Goal: Task Accomplishment & Management: Complete application form

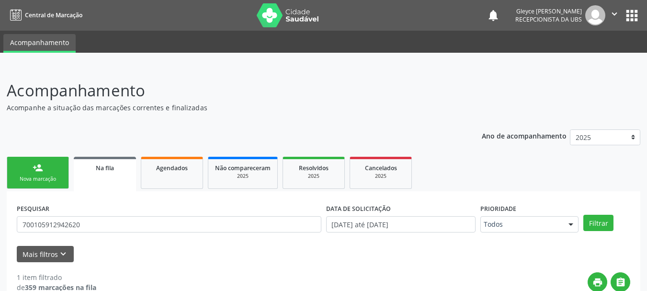
scroll to position [39, 0]
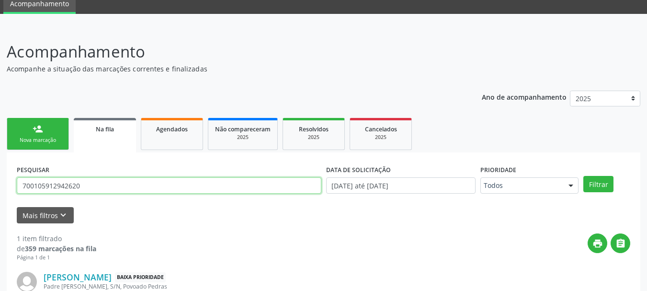
drag, startPoint x: 86, startPoint y: 185, endPoint x: 3, endPoint y: 189, distance: 83.0
click at [3, 189] on div "Acompanhamento Acompanhe a situação das marcações correntes e finalizadas Relat…" at bounding box center [323, 195] width 647 height 336
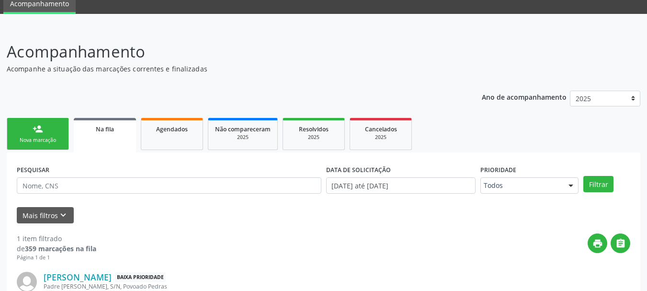
click at [35, 133] on div "person_add" at bounding box center [38, 129] width 11 height 11
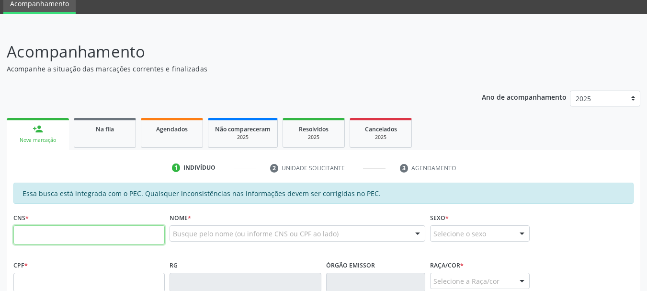
click at [35, 234] on input "text" at bounding box center [88, 234] width 151 height 19
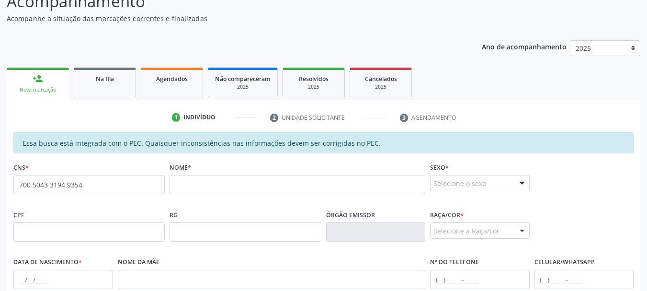
scroll to position [87, 0]
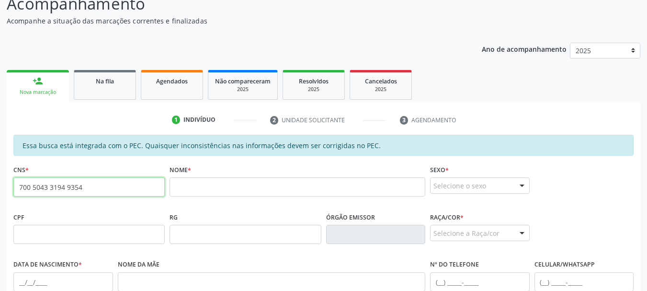
click at [97, 192] on input "700 5043 3194 9354" at bounding box center [88, 186] width 151 height 19
type input "709 8070 9745 7199"
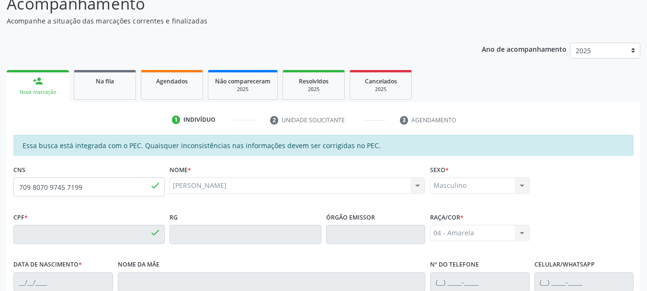
type input "900.548.908-10"
type input "27[DATE]"
type input "Deolinda [PERSON_NAME]"
type input "[PHONE_NUMBER]"
type input "02"
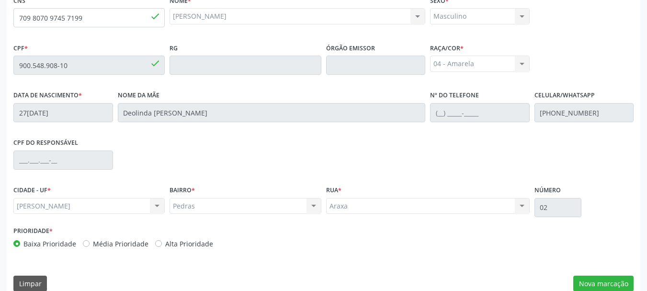
scroll to position [270, 0]
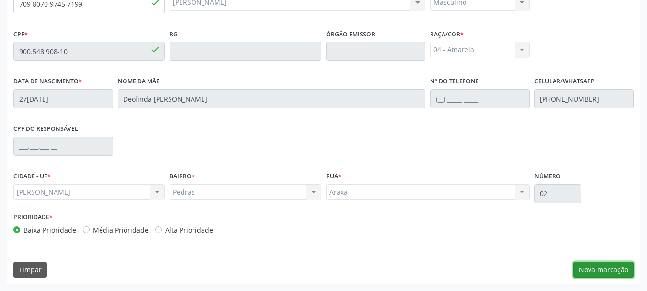
click at [611, 266] on button "Nova marcação" at bounding box center [603, 270] width 60 height 16
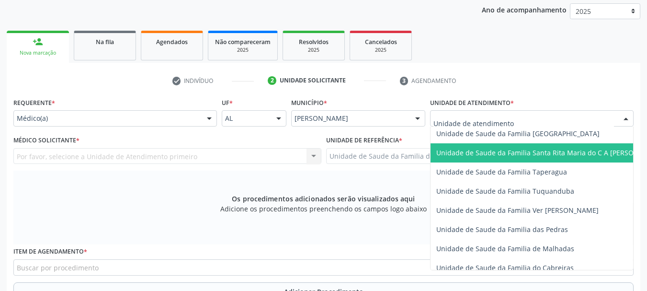
scroll to position [671, 0]
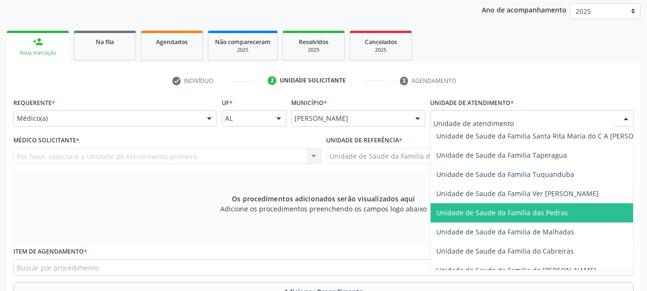
click at [487, 207] on span "Unidade de Saude da Familia das Pedras" at bounding box center [550, 212] width 239 height 19
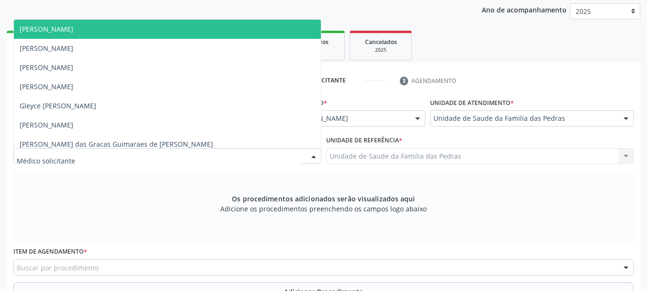
click at [142, 153] on div at bounding box center [167, 156] width 308 height 16
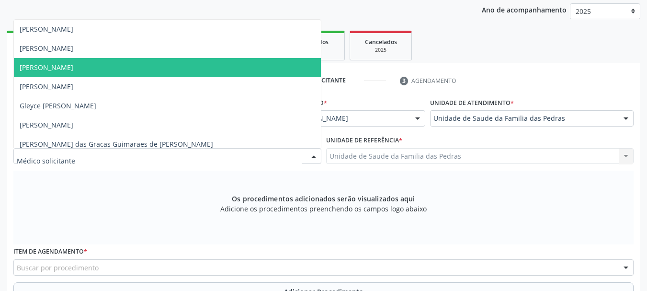
click at [133, 66] on span "[PERSON_NAME]" at bounding box center [167, 67] width 307 height 19
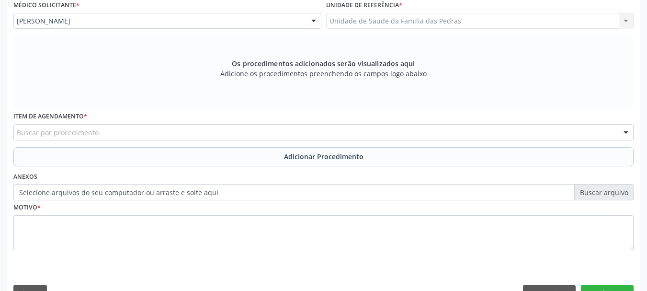
scroll to position [270, 0]
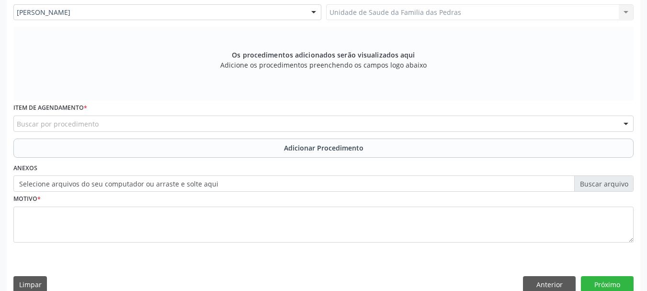
click at [217, 127] on div "Buscar por procedimento" at bounding box center [323, 123] width 620 height 16
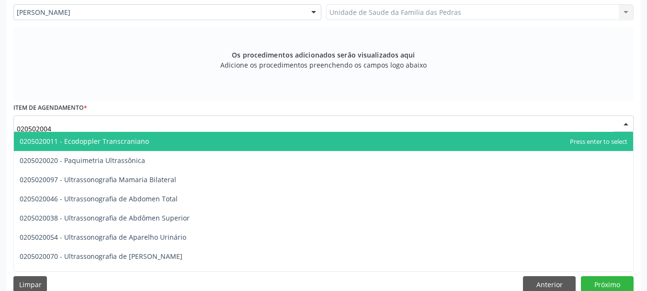
type input "0205020046"
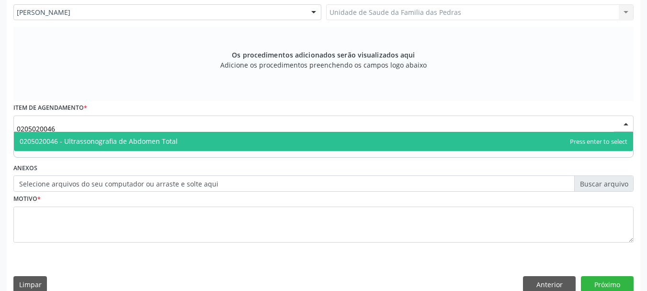
click at [214, 135] on span "0205020046 - Ultrassonografia de Abdomen Total" at bounding box center [323, 141] width 619 height 19
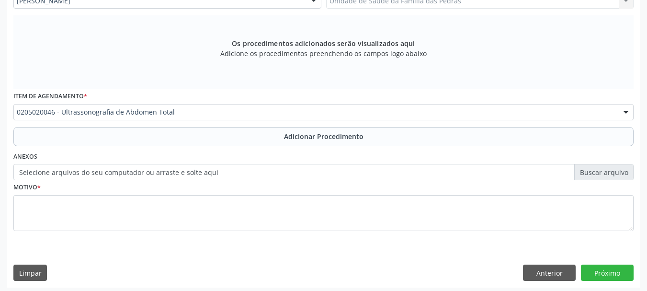
scroll to position [285, 0]
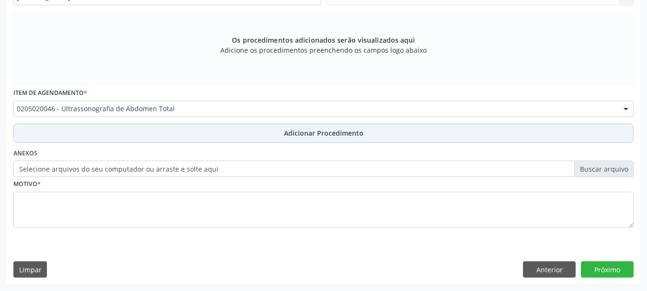
click at [224, 134] on button "Adicionar Procedimento" at bounding box center [323, 133] width 620 height 19
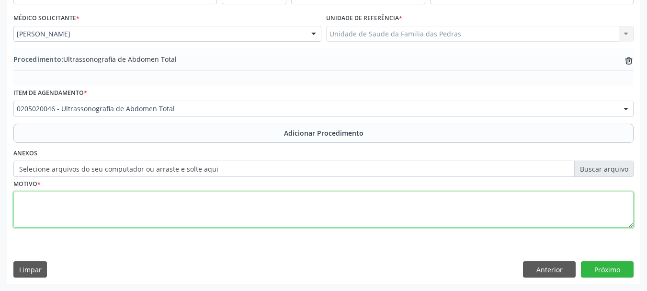
click at [164, 197] on textarea at bounding box center [323, 210] width 620 height 36
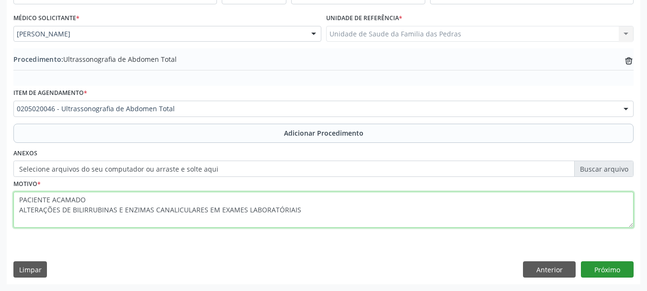
type textarea "PACIENTE ACAMADO ALTERAÇÕES DE BILIRRUBINAS E ENZIMAS CANALICULARES EM EXAMES L…"
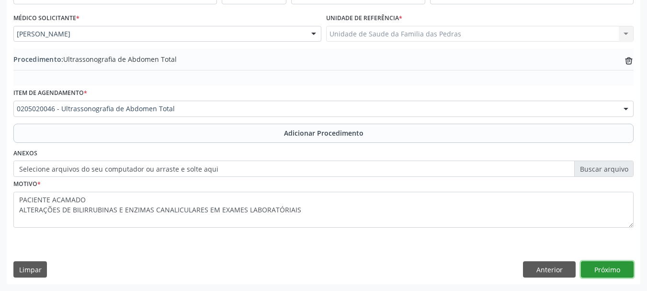
click at [588, 269] on button "Próximo" at bounding box center [607, 269] width 53 height 16
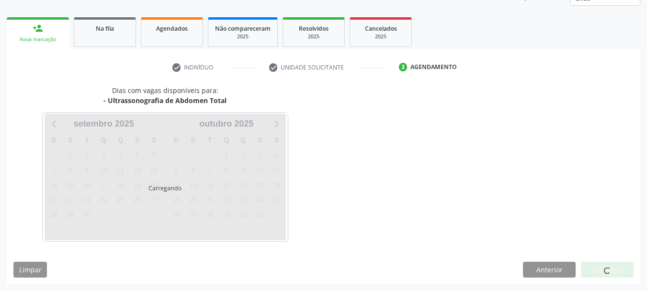
scroll to position [168, 0]
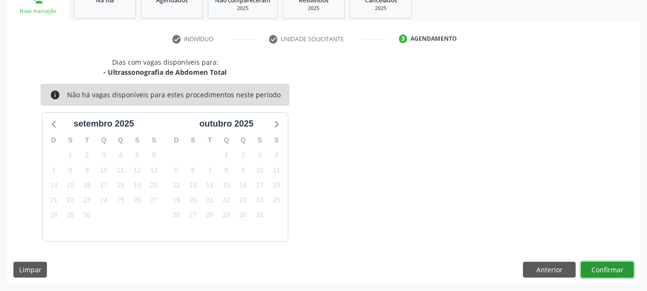
click at [588, 269] on button "Confirmar" at bounding box center [607, 270] width 53 height 16
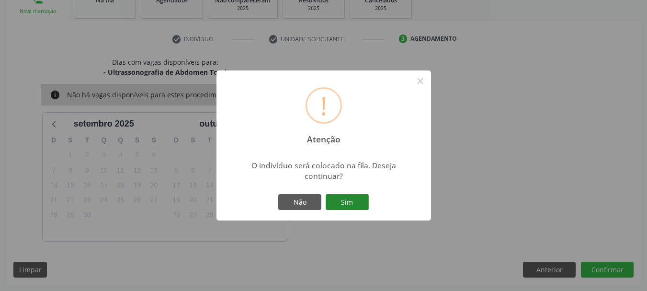
click at [352, 204] on button "Sim" at bounding box center [347, 202] width 43 height 16
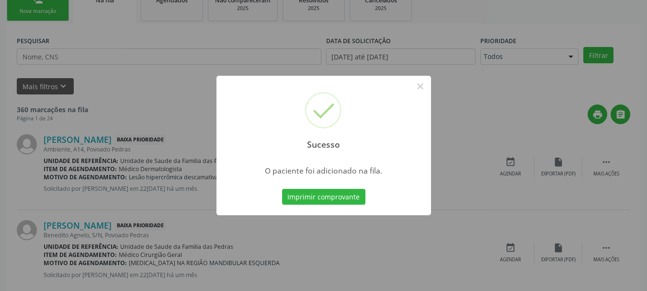
scroll to position [39, 0]
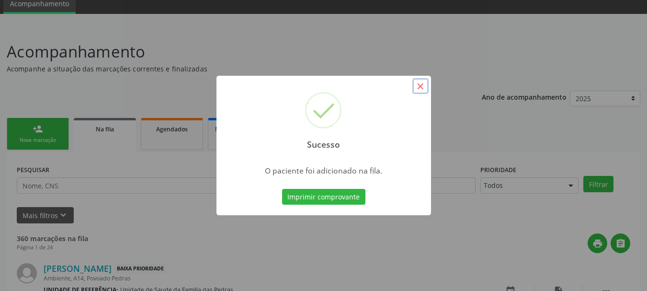
click at [420, 90] on button "×" at bounding box center [421, 86] width 16 height 16
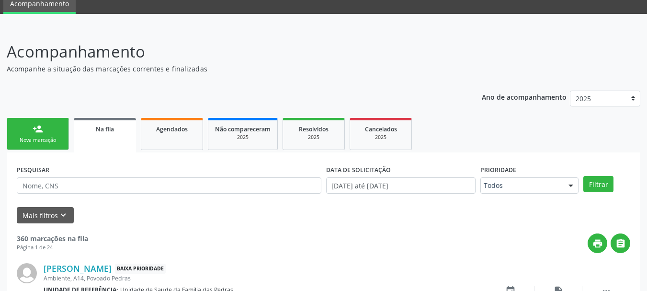
click at [426, 144] on ul "person_add Nova marcação Na fila Agendados Não compareceram 2025 Resolvidos 202…" at bounding box center [324, 133] width 634 height 37
click at [397, 145] on link "Cancelados 2025" at bounding box center [381, 134] width 62 height 32
click at [387, 133] on span "Cancelados" at bounding box center [381, 129] width 32 height 8
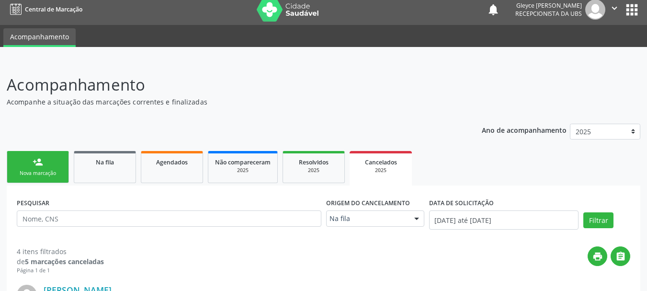
scroll to position [0, 0]
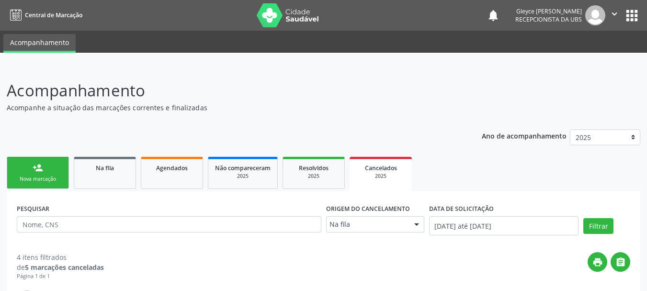
click at [29, 189] on ul "person_add Nova marcação Na fila Agendados Não compareceram 2025 Resolvidos 202…" at bounding box center [324, 172] width 634 height 37
click at [31, 183] on link "person_add Nova marcação" at bounding box center [38, 173] width 62 height 32
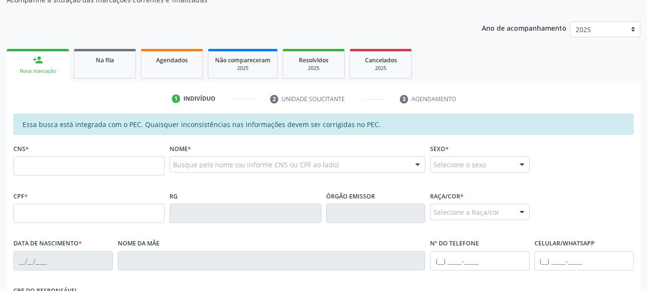
scroll to position [144, 0]
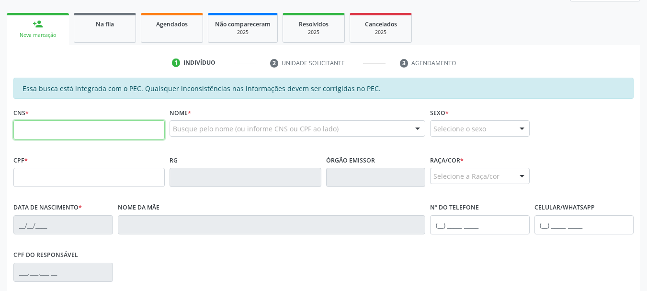
click at [89, 127] on input "text" at bounding box center [88, 129] width 151 height 19
type input "708 2021 7618 7340"
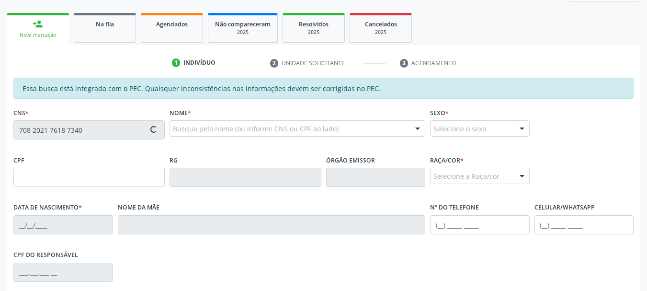
type input "060.906.734-63"
type input "27[DATE]"
type input "[PERSON_NAME]"
type input "[PHONE_NUMBER]"
type input "96"
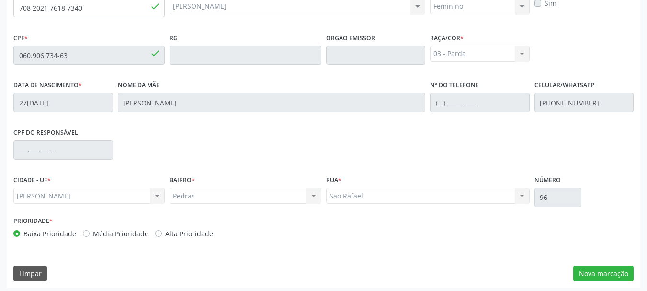
scroll to position [270, 0]
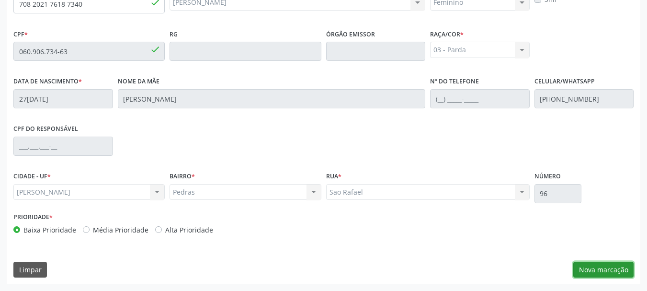
click at [623, 273] on button "Nova marcação" at bounding box center [603, 270] width 60 height 16
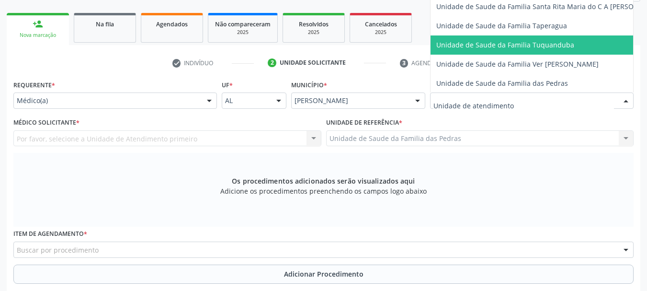
scroll to position [671, 0]
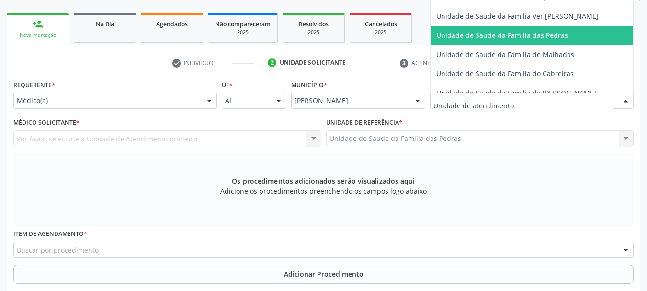
click at [549, 39] on span "Unidade de Saude da Familia das Pedras" at bounding box center [502, 35] width 132 height 9
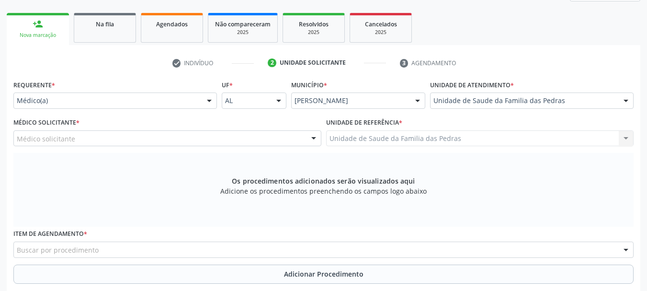
click at [209, 136] on div "Médico solicitante" at bounding box center [167, 138] width 308 height 16
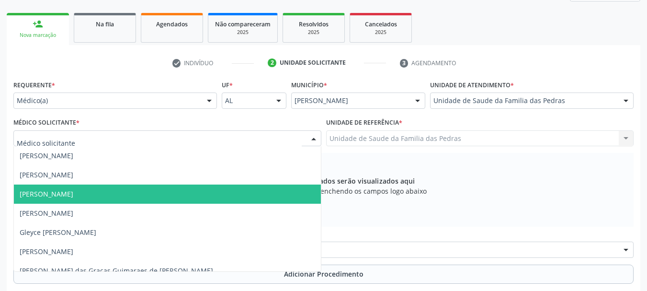
click at [175, 189] on span "[PERSON_NAME]" at bounding box center [167, 193] width 307 height 19
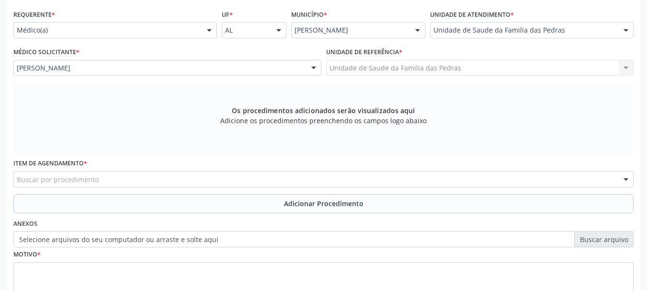
scroll to position [240, 0]
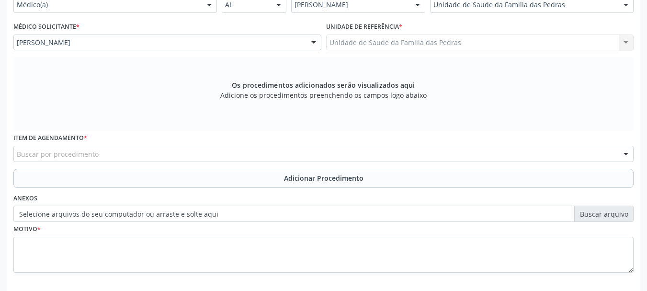
click at [172, 156] on div "Buscar por procedimento" at bounding box center [323, 154] width 620 height 16
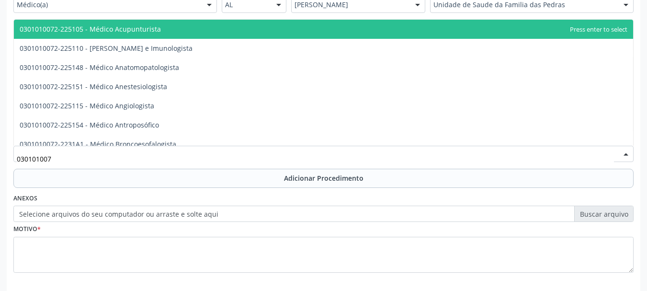
type input "0301010072"
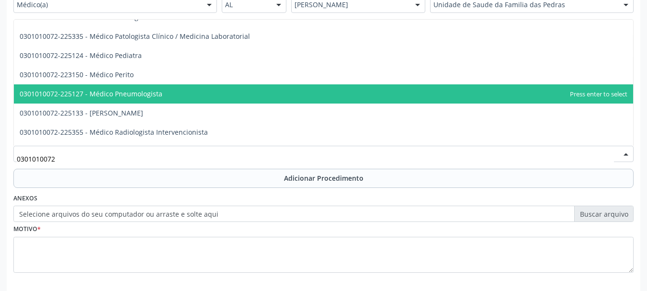
scroll to position [910, 0]
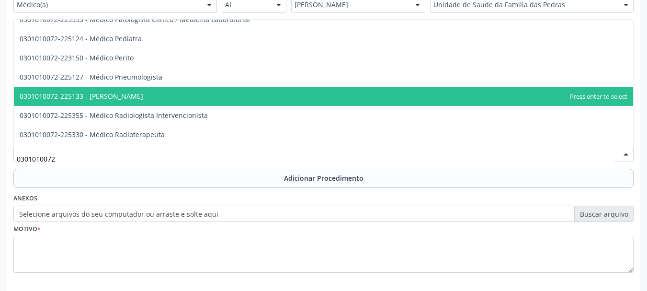
click at [165, 95] on span "0301010072-225133 - [PERSON_NAME]" at bounding box center [323, 96] width 619 height 19
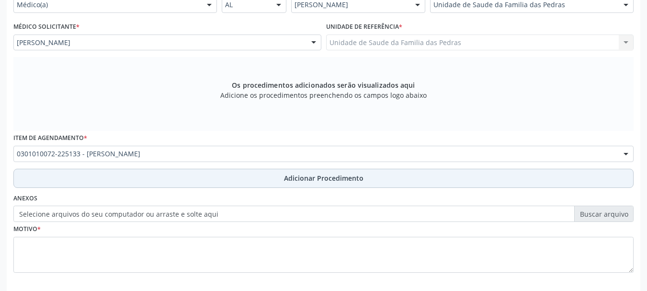
click at [156, 174] on button "Adicionar Procedimento" at bounding box center [323, 178] width 620 height 19
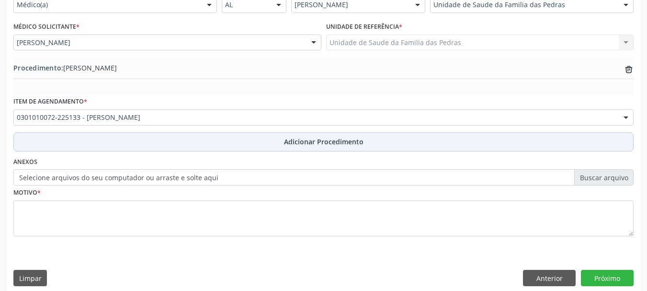
scroll to position [248, 0]
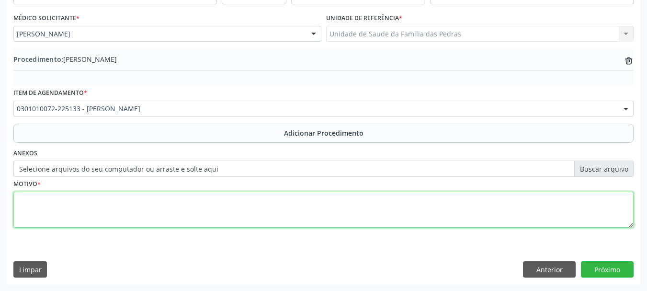
click at [135, 210] on textarea at bounding box center [323, 210] width 620 height 36
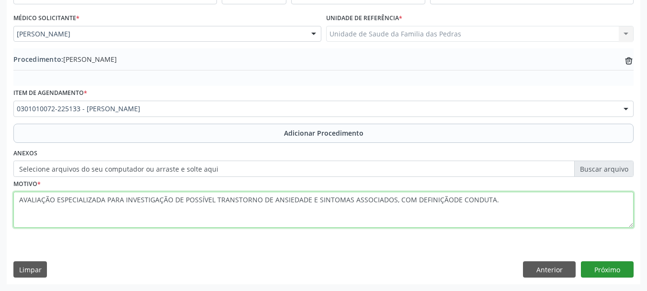
type textarea "AVALIAÇÃO ESPECIALIZADA PARA INVESTIGAÇÃO DE POSSÍVEL TRANSTORNO DE ANSIEDADE E…"
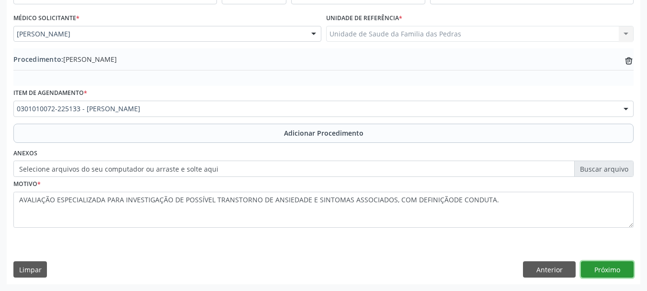
click at [602, 268] on button "Próximo" at bounding box center [607, 269] width 53 height 16
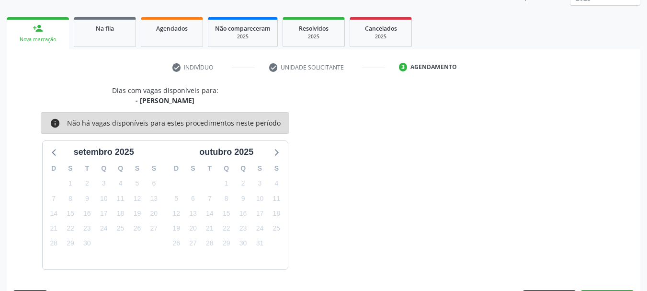
scroll to position [168, 0]
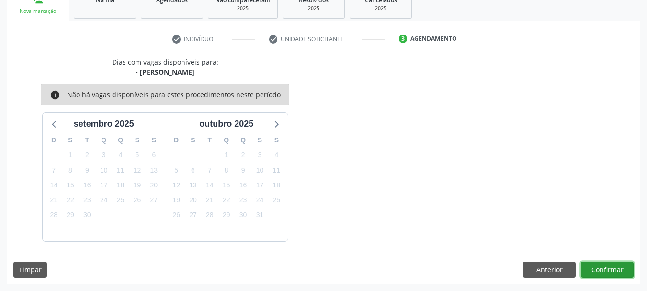
click at [602, 268] on button "Confirmar" at bounding box center [607, 270] width 53 height 16
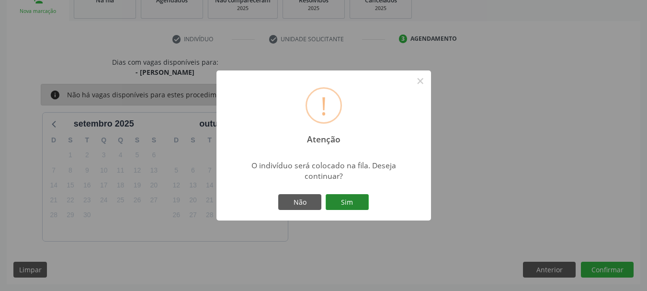
click at [363, 200] on button "Sim" at bounding box center [347, 202] width 43 height 16
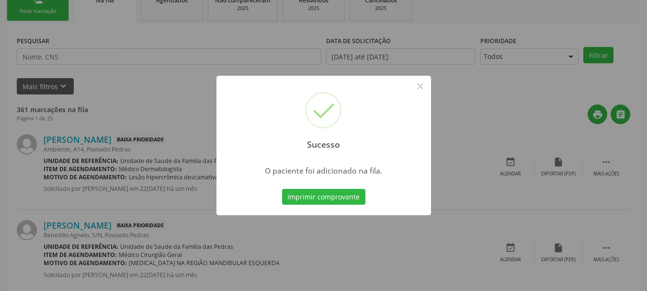
scroll to position [39, 0]
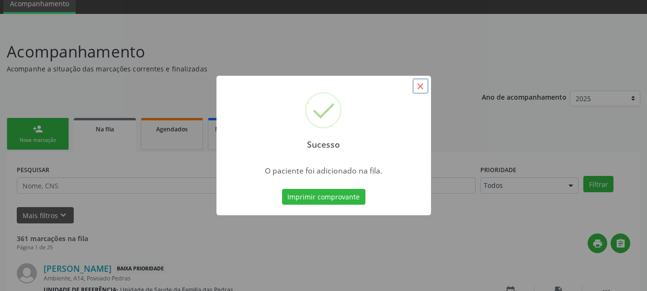
click at [422, 86] on button "×" at bounding box center [421, 86] width 16 height 16
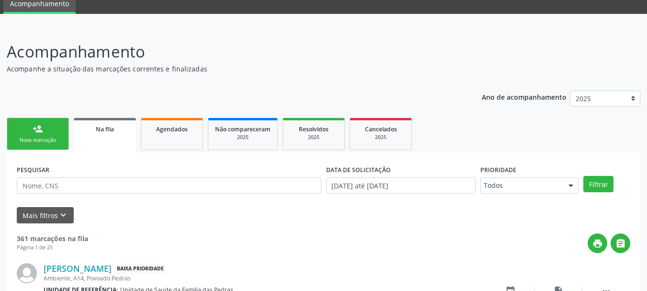
click at [45, 134] on link "person_add Nova marcação" at bounding box center [38, 134] width 62 height 32
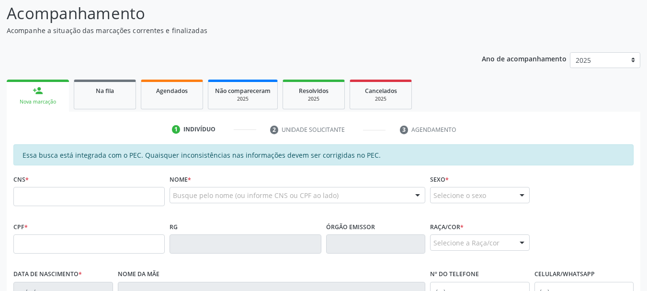
scroll to position [183, 0]
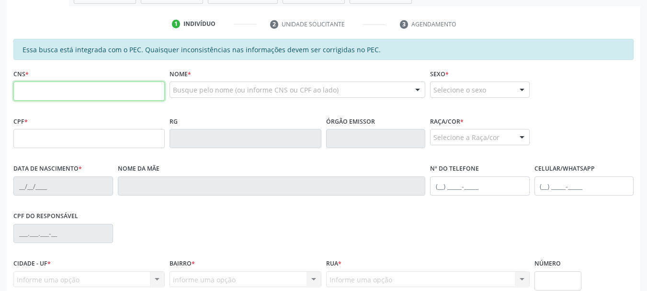
click at [33, 96] on input "text" at bounding box center [88, 90] width 151 height 19
paste input "703 4002 6001 1512"
type input "703 4002 6001 1512"
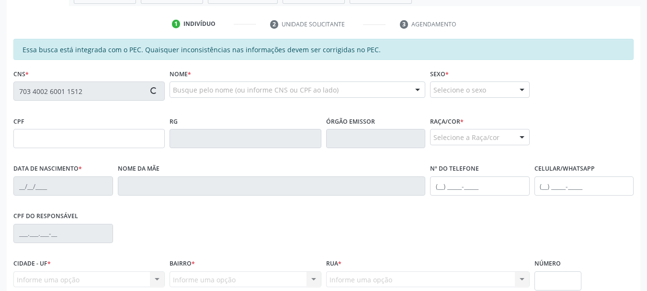
type input "094.086.384-76"
type input "07[DATE]"
type input "[PERSON_NAME]"
type input "[PHONE_NUMBER]"
type input "07"
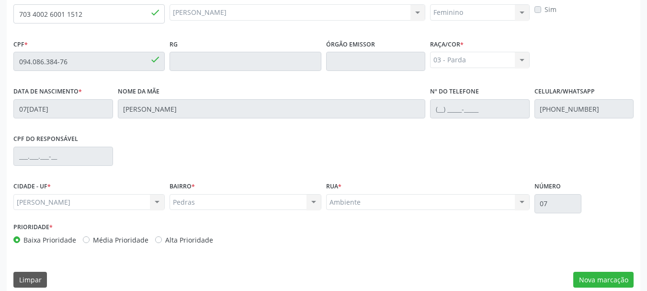
scroll to position [270, 0]
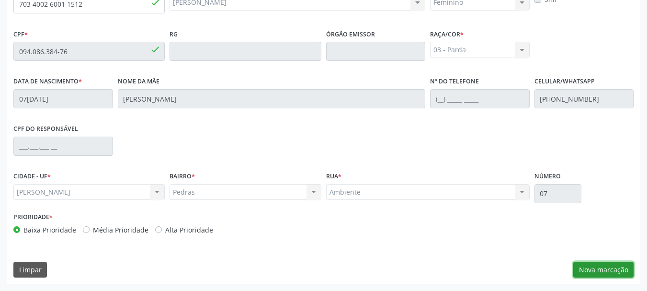
click at [621, 267] on button "Nova marcação" at bounding box center [603, 270] width 60 height 16
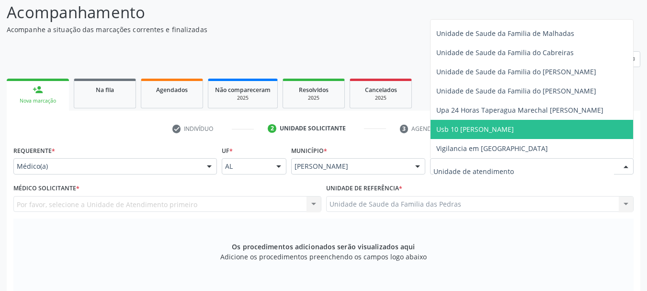
scroll to position [719, 0]
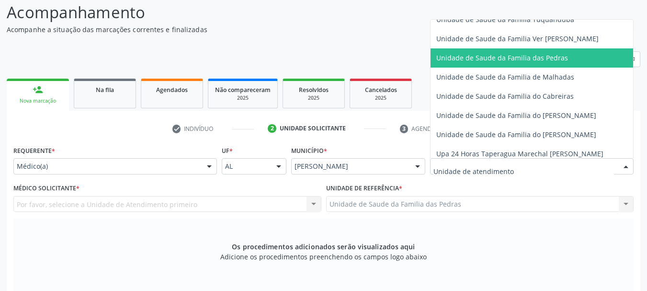
click at [453, 66] on span "Unidade de Saude da Familia das Pedras" at bounding box center [550, 57] width 239 height 19
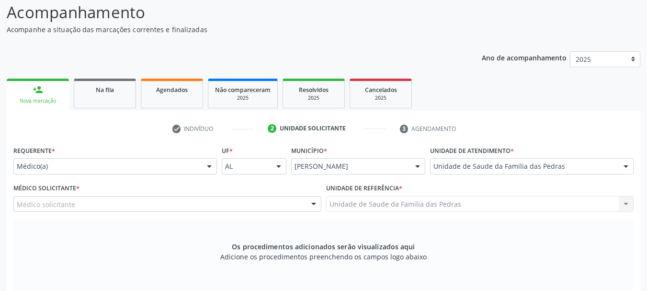
click at [239, 204] on div "Médico solicitante" at bounding box center [167, 204] width 308 height 16
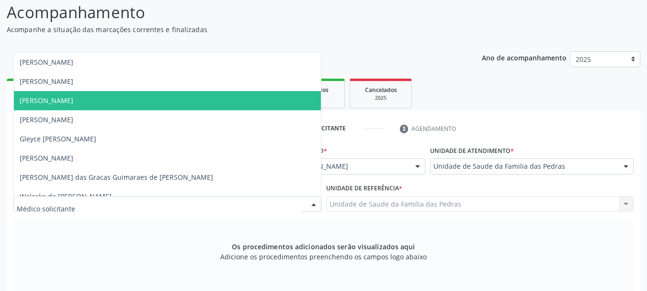
click at [231, 91] on span "[PERSON_NAME]" at bounding box center [167, 100] width 307 height 19
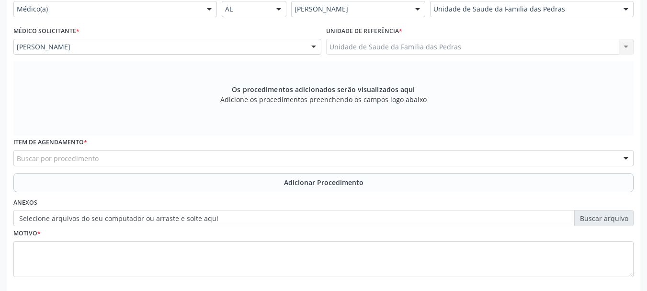
scroll to position [270, 0]
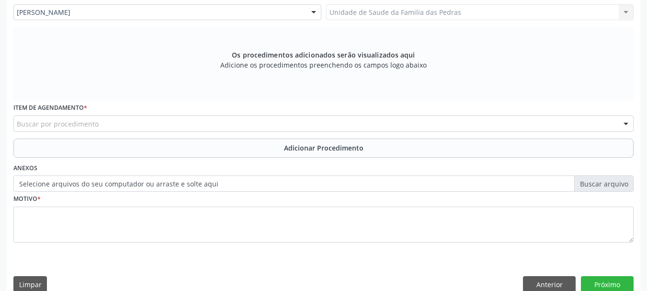
click at [313, 129] on div "Buscar por procedimento" at bounding box center [323, 123] width 620 height 16
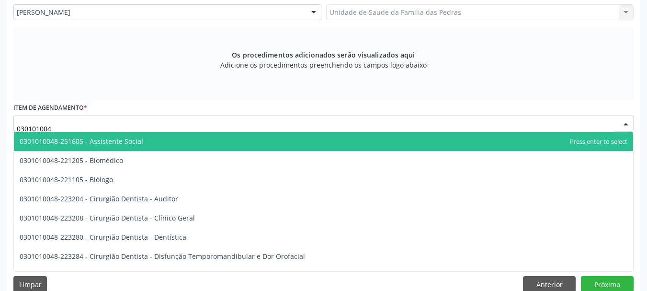
type input "0301010048"
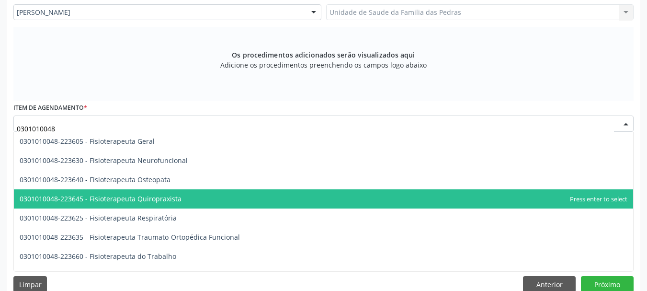
scroll to position [1006, 0]
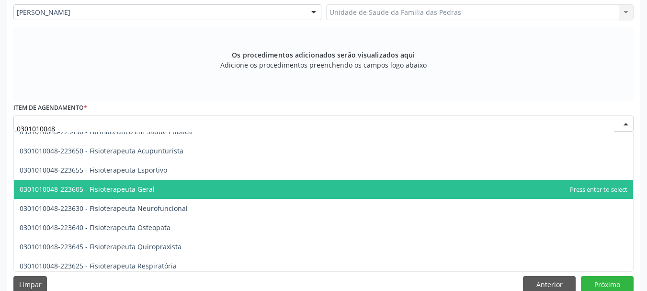
click at [279, 196] on span "0301010048-223605 - Fisioterapeuta Geral" at bounding box center [323, 189] width 619 height 19
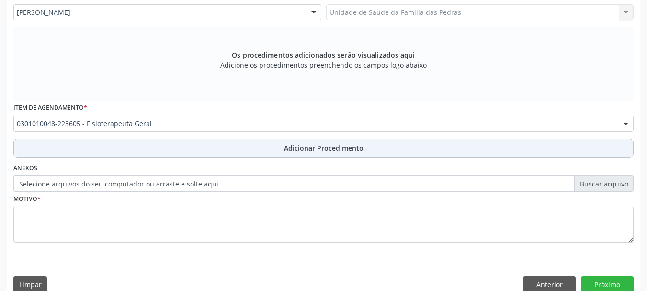
click at [254, 149] on button "Adicionar Procedimento" at bounding box center [323, 147] width 620 height 19
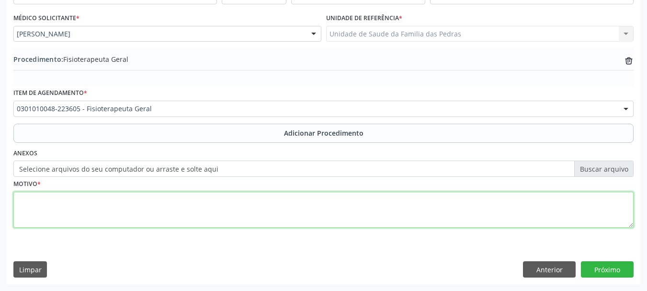
click at [228, 217] on textarea at bounding box center [323, 210] width 620 height 36
type textarea "p"
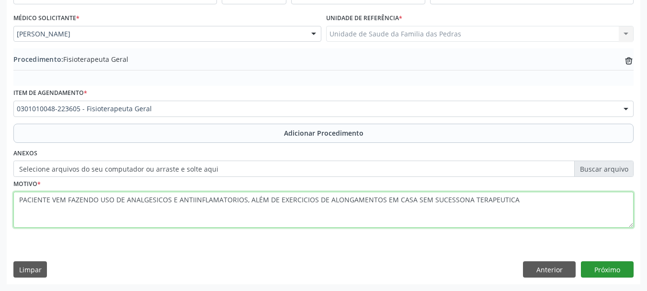
type textarea "PACIENTE VEM FAZENDO USO DE ANALGESICOS E ANTIINFLAMATORIOS, ALÉM DE EXERCICIOS…"
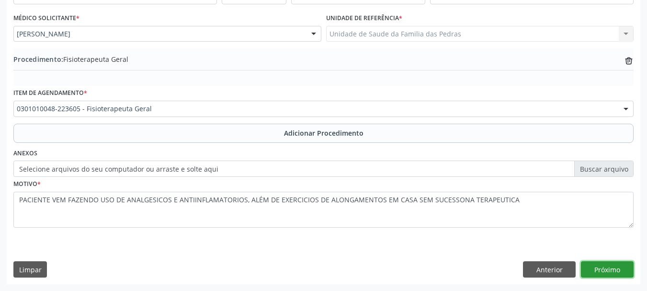
click at [596, 273] on button "Próximo" at bounding box center [607, 269] width 53 height 16
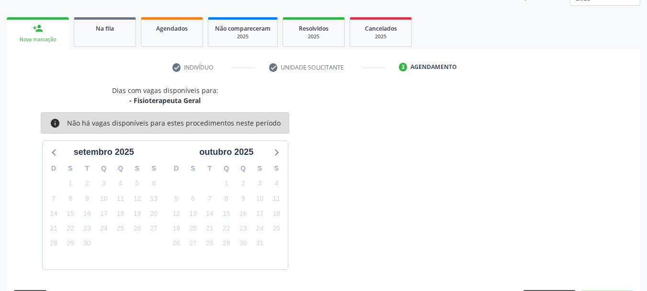
scroll to position [168, 0]
